Goal: Task Accomplishment & Management: Manage account settings

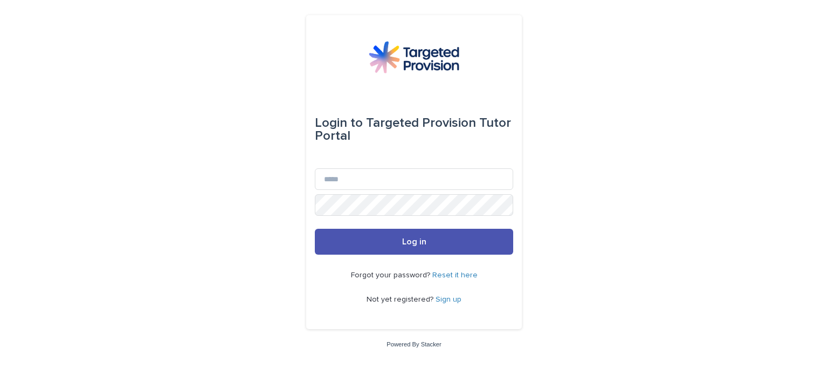
click at [361, 168] on div "Login to Targeted Provision Tutor Portal" at bounding box center [414, 130] width 198 height 78
click at [361, 176] on input "Email" at bounding box center [414, 179] width 198 height 22
type input "**********"
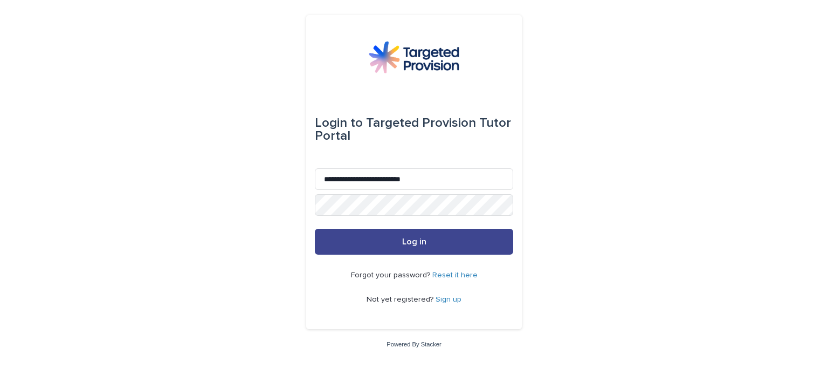
click at [426, 246] on button "Log in" at bounding box center [414, 242] width 198 height 26
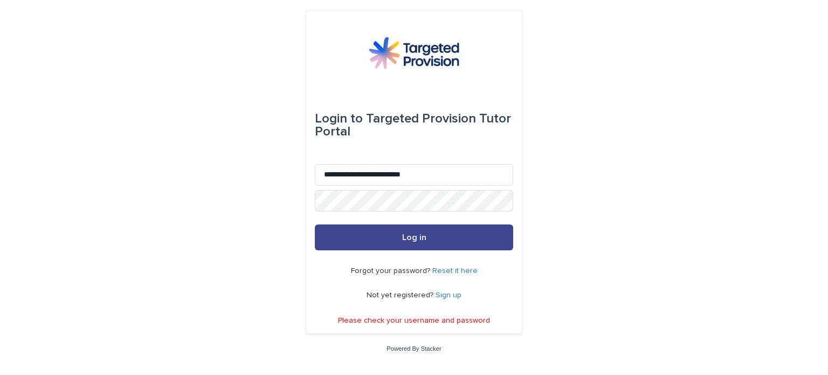
click at [422, 240] on span "Log in" at bounding box center [414, 237] width 24 height 9
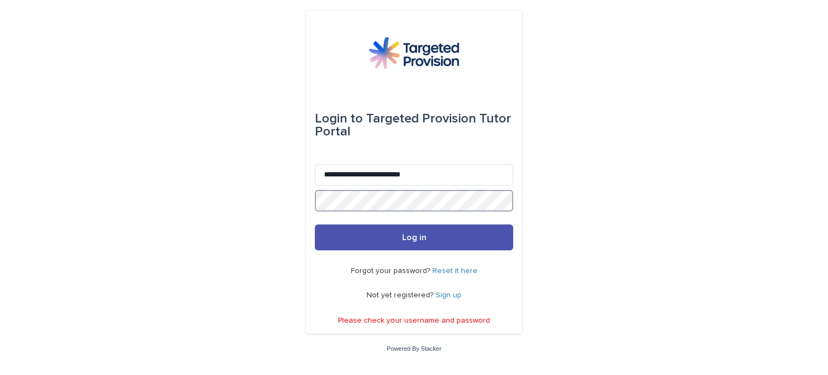
click at [315, 224] on button "Log in" at bounding box center [414, 237] width 198 height 26
